Goal: Navigation & Orientation: Find specific page/section

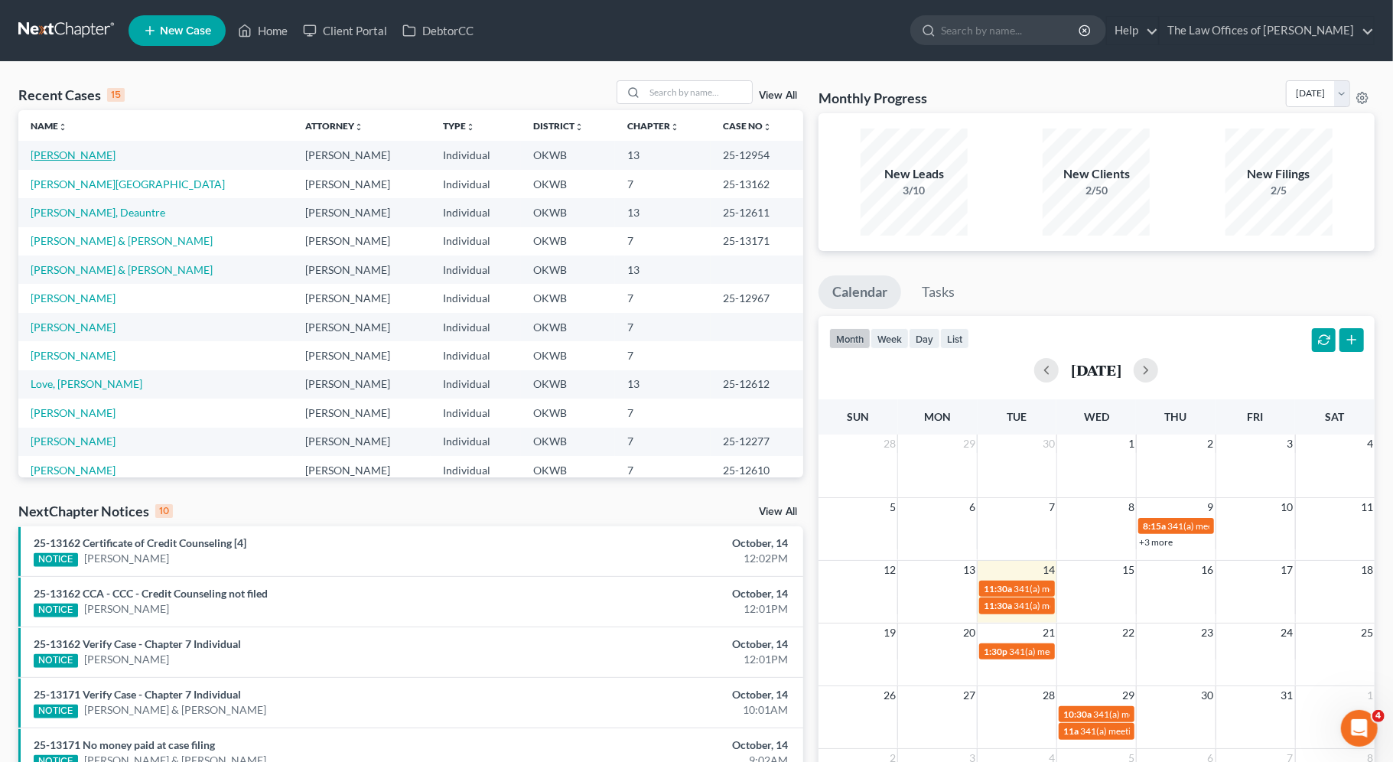
click at [69, 155] on link "[PERSON_NAME]" at bounding box center [73, 154] width 85 height 13
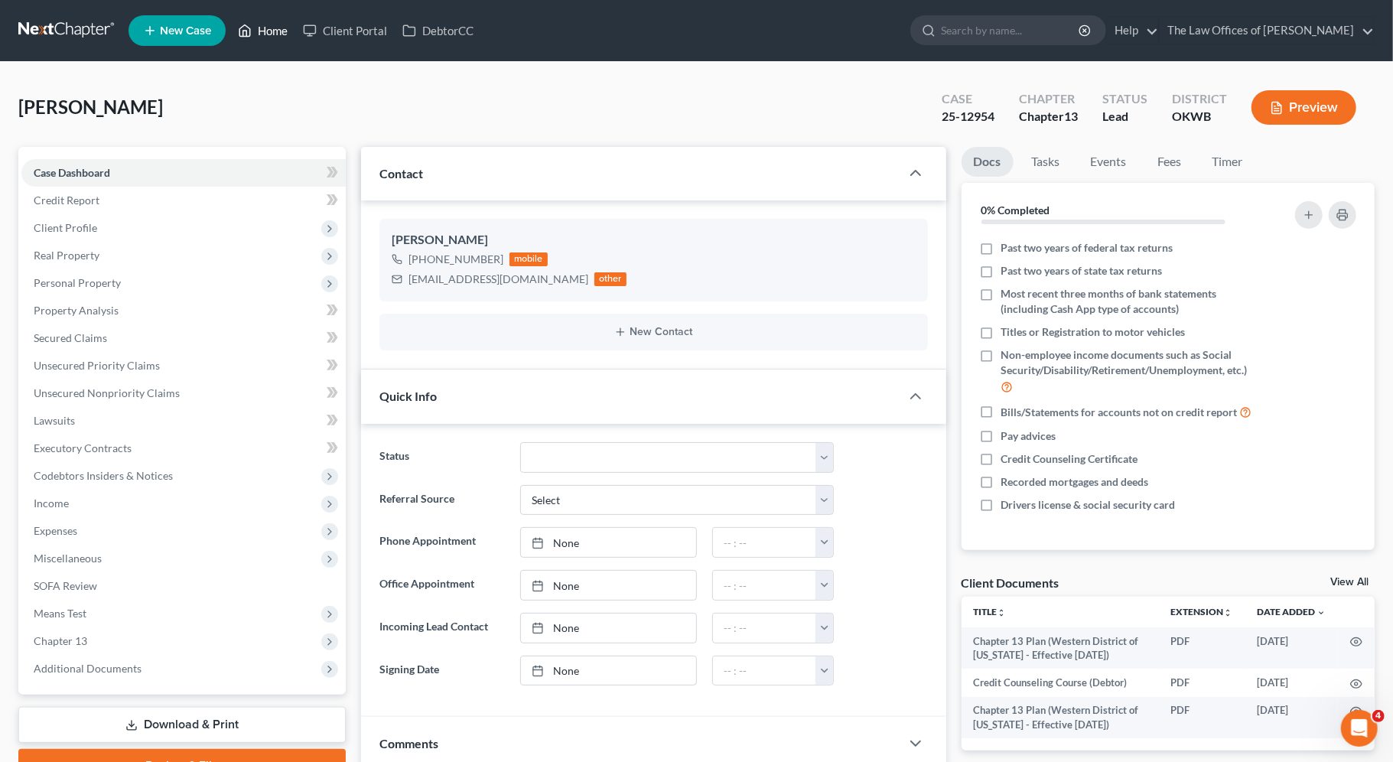
click at [272, 29] on link "Home" at bounding box center [262, 31] width 65 height 28
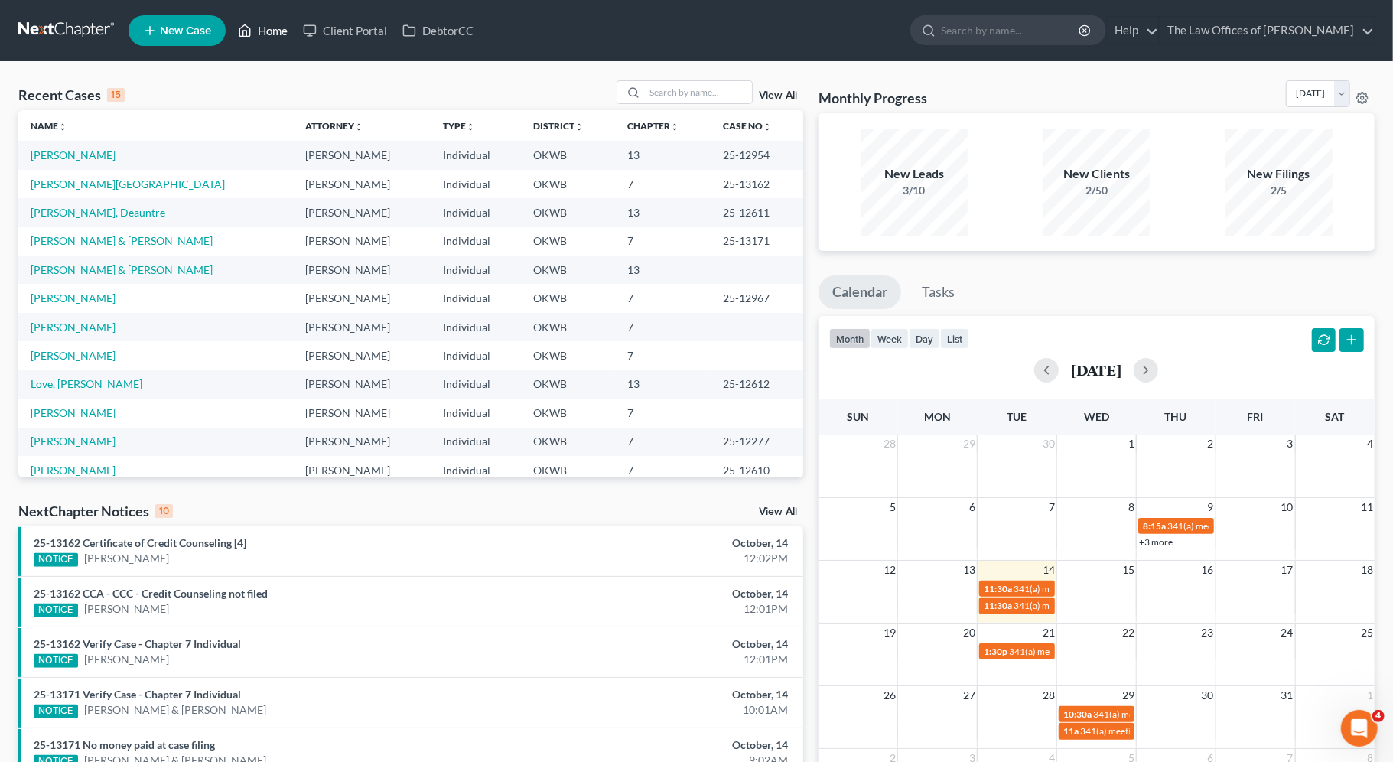
click at [275, 32] on link "Home" at bounding box center [262, 31] width 65 height 28
click at [785, 98] on link "View All" at bounding box center [778, 95] width 38 height 11
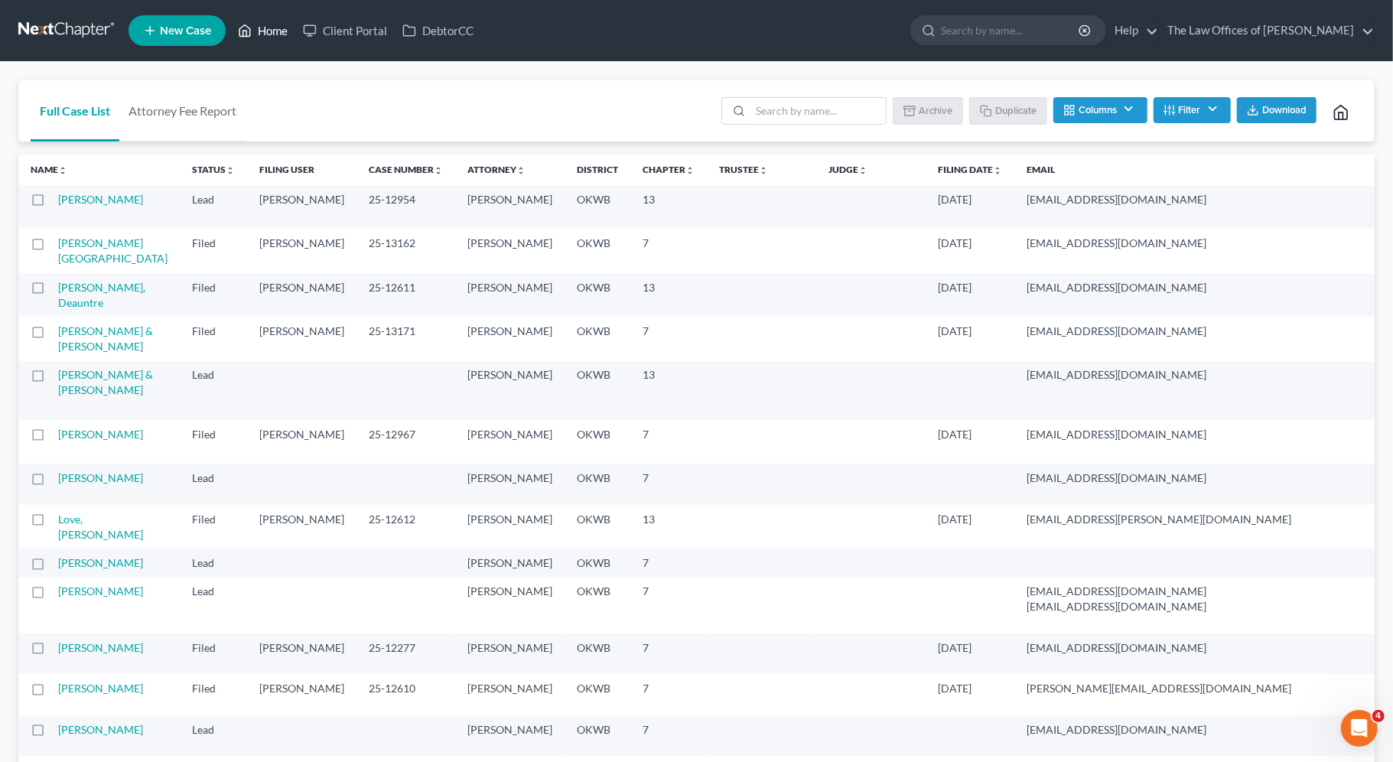
click at [258, 33] on link "Home" at bounding box center [262, 31] width 65 height 28
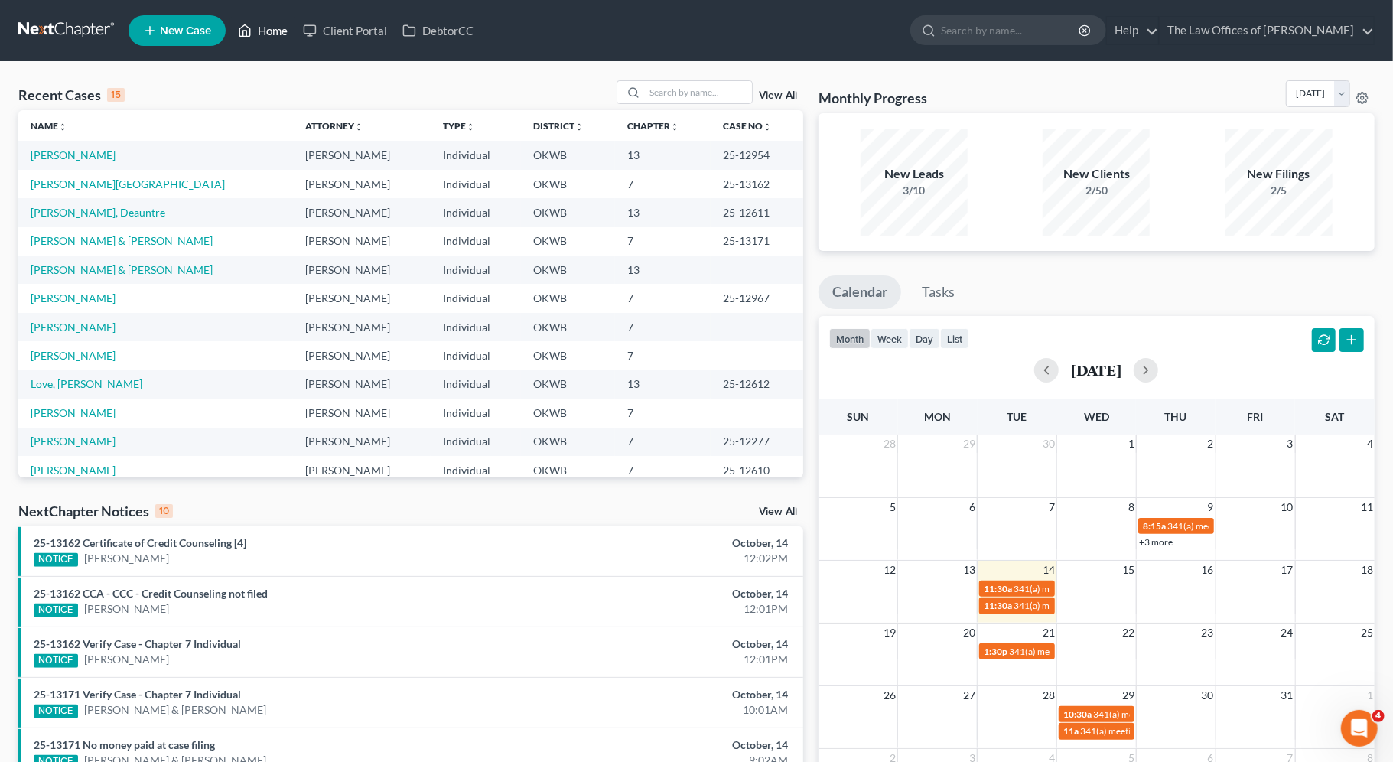
click at [253, 28] on link "Home" at bounding box center [262, 31] width 65 height 28
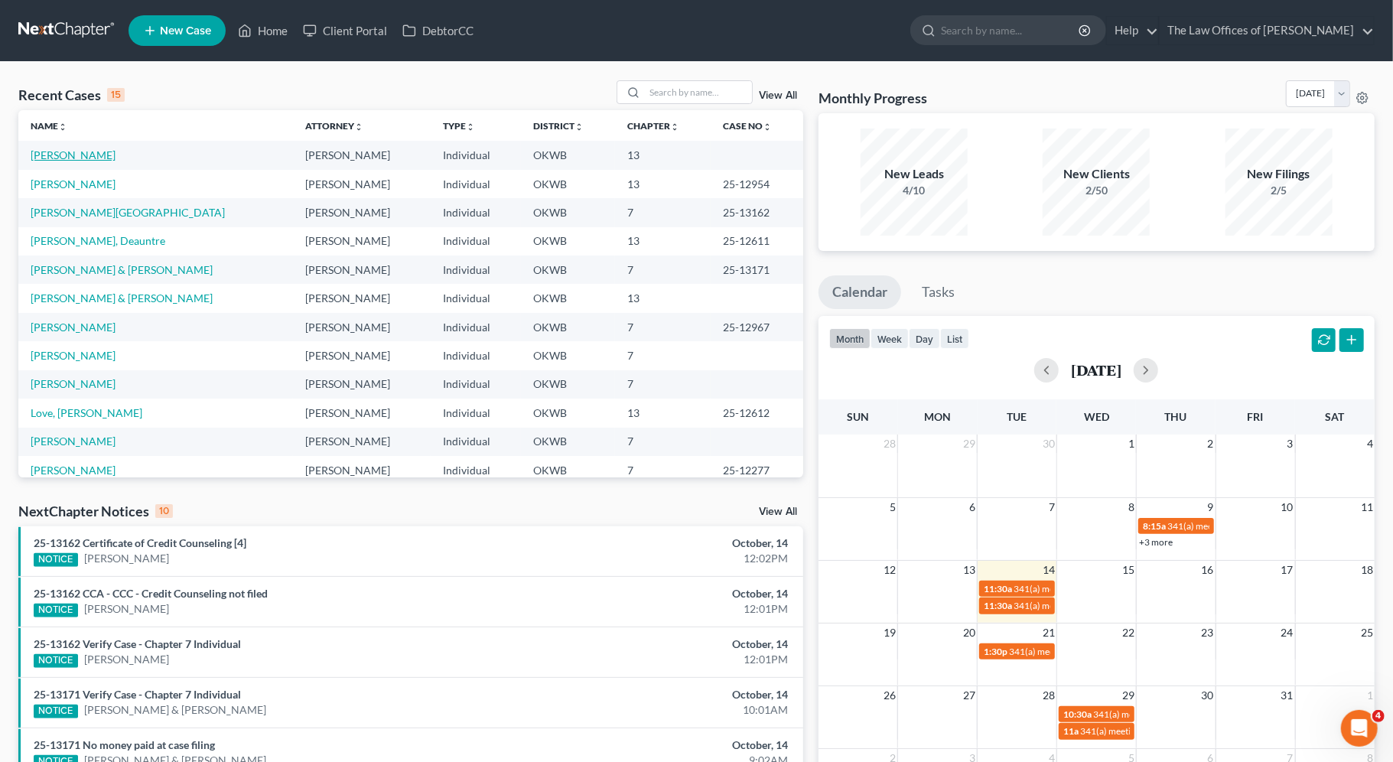
click at [83, 158] on link "[PERSON_NAME]" at bounding box center [73, 154] width 85 height 13
